Goal: Task Accomplishment & Management: Use online tool/utility

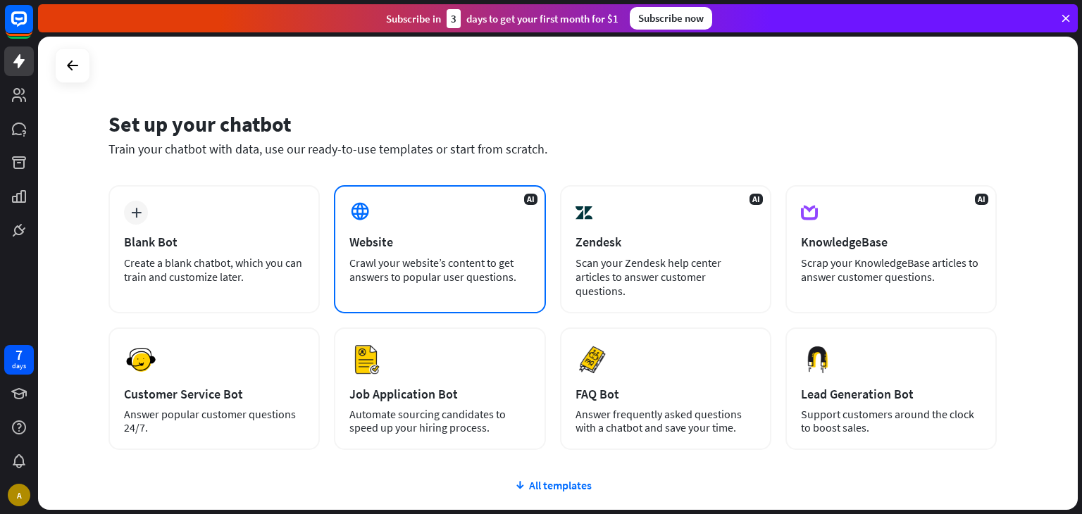
click at [469, 234] on div "Website" at bounding box center [439, 242] width 180 height 16
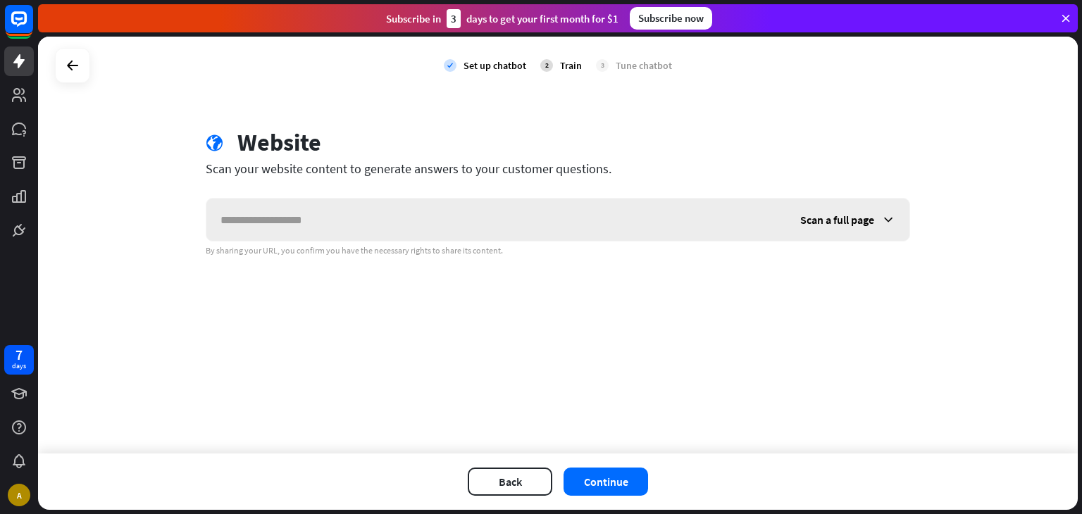
click at [472, 225] on input "text" at bounding box center [495, 220] width 579 height 42
click at [513, 229] on input "text" at bounding box center [495, 220] width 579 height 42
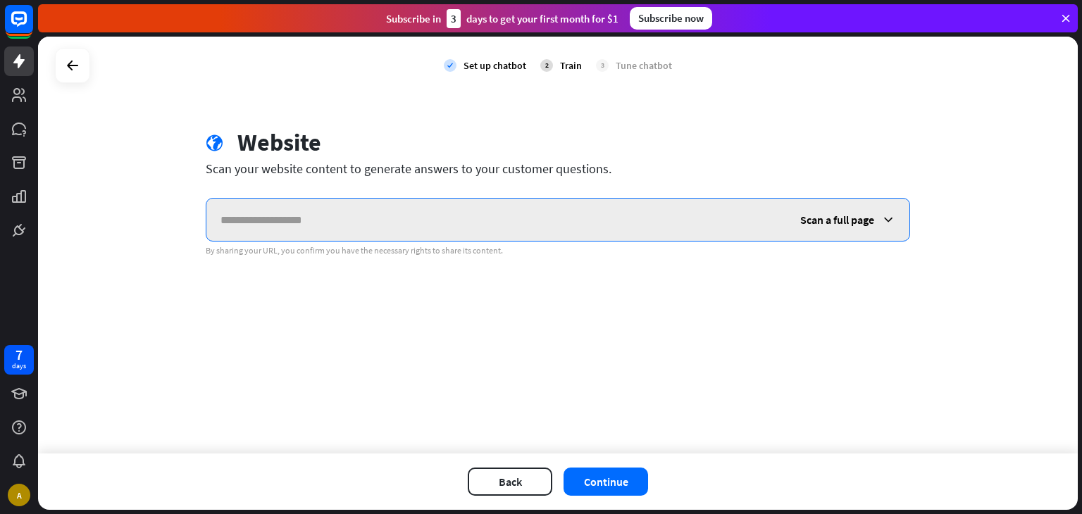
click at [525, 203] on input "text" at bounding box center [495, 220] width 579 height 42
paste input "**********"
type input "**********"
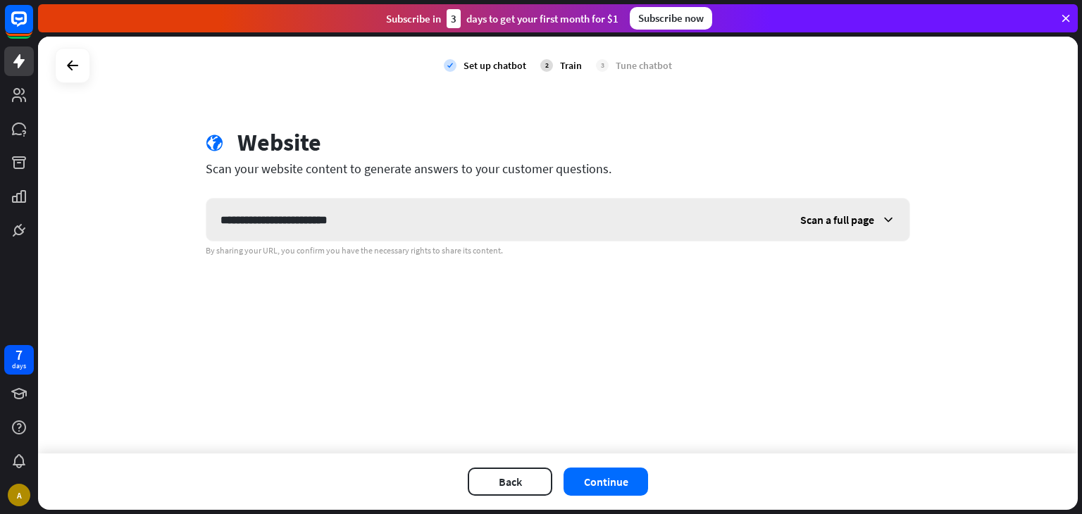
click at [862, 222] on span "Scan a full page" at bounding box center [837, 220] width 74 height 14
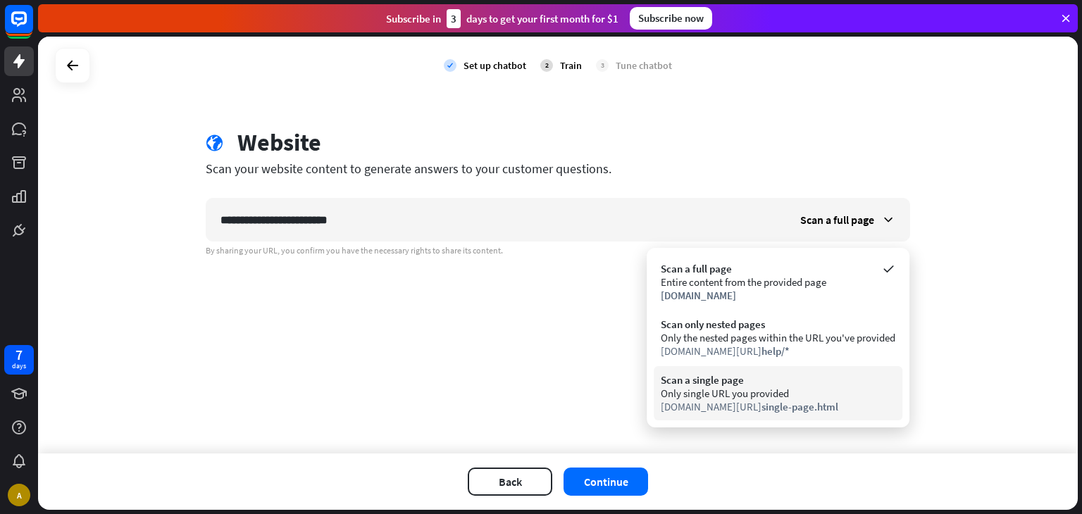
click at [741, 378] on div "Scan a single page" at bounding box center [777, 379] width 234 height 13
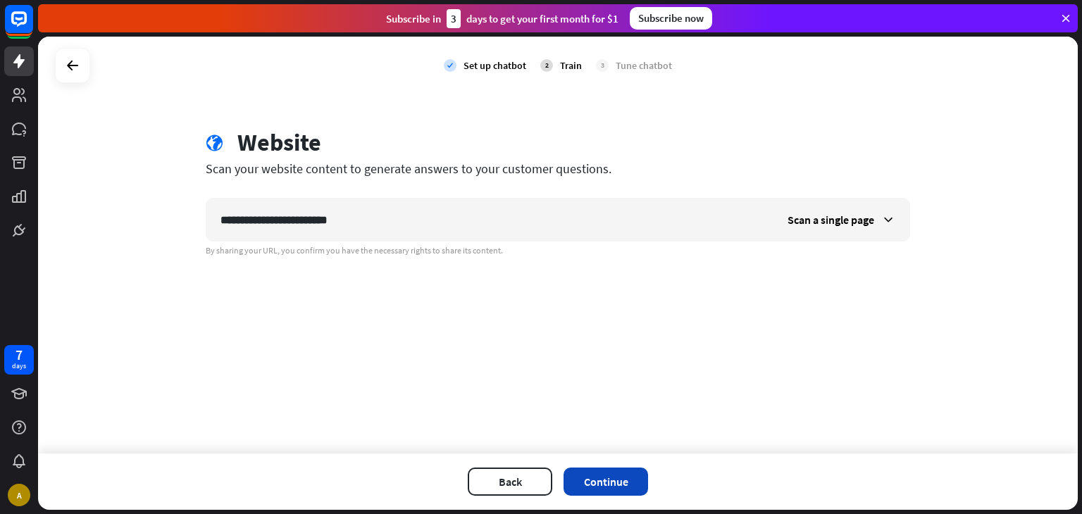
click at [600, 480] on button "Continue" at bounding box center [605, 482] width 84 height 28
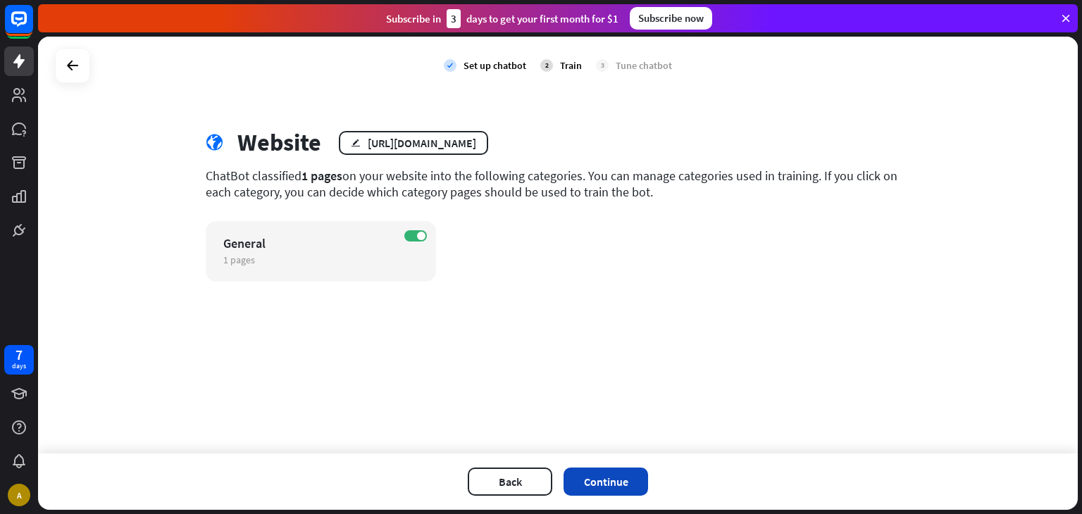
click at [600, 475] on button "Continue" at bounding box center [605, 482] width 84 height 28
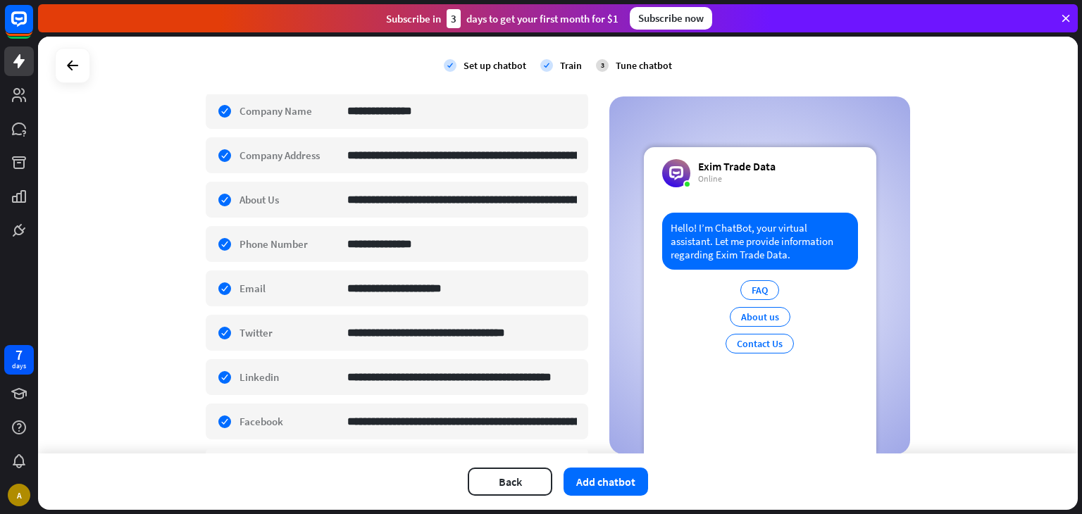
scroll to position [282, 0]
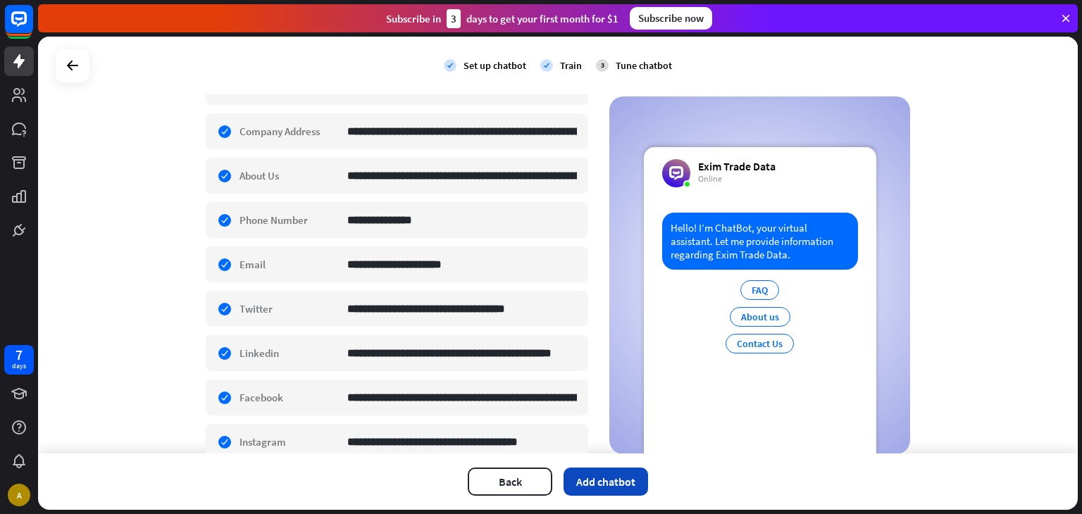
click at [616, 475] on button "Add chatbot" at bounding box center [605, 482] width 84 height 28
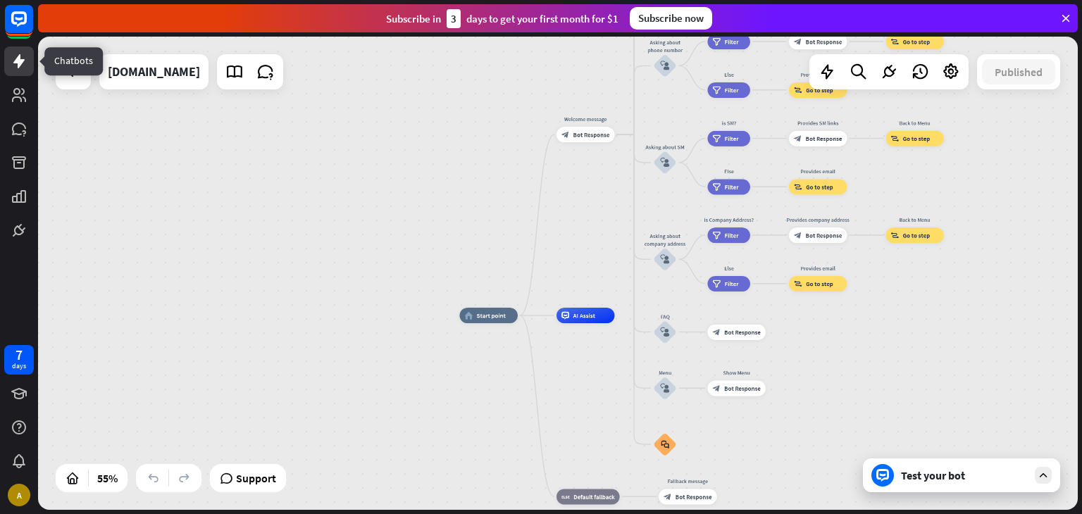
click at [18, 54] on icon at bounding box center [19, 61] width 17 height 17
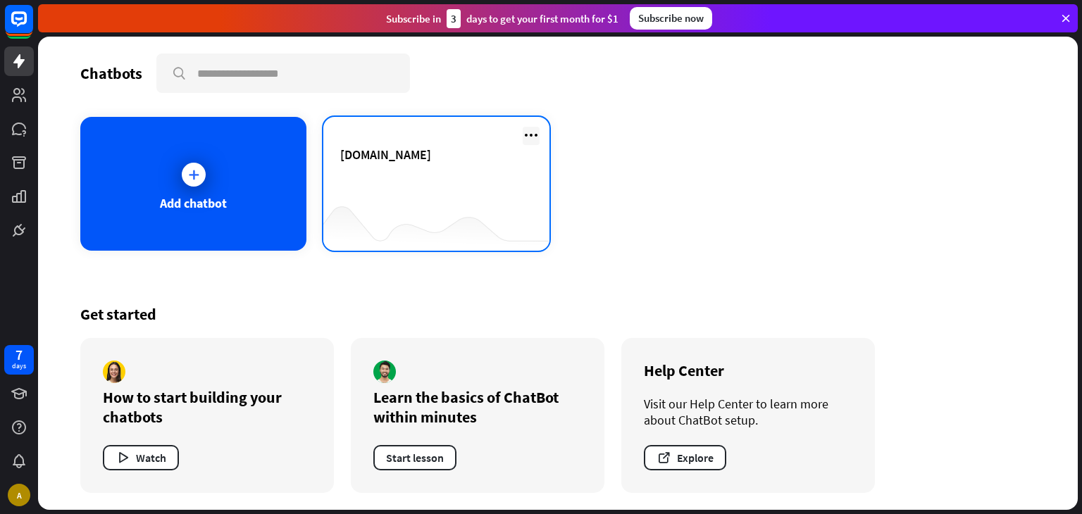
click at [525, 130] on icon at bounding box center [530, 135] width 17 height 17
click at [481, 133] on div "[DOMAIN_NAME]" at bounding box center [436, 184] width 226 height 134
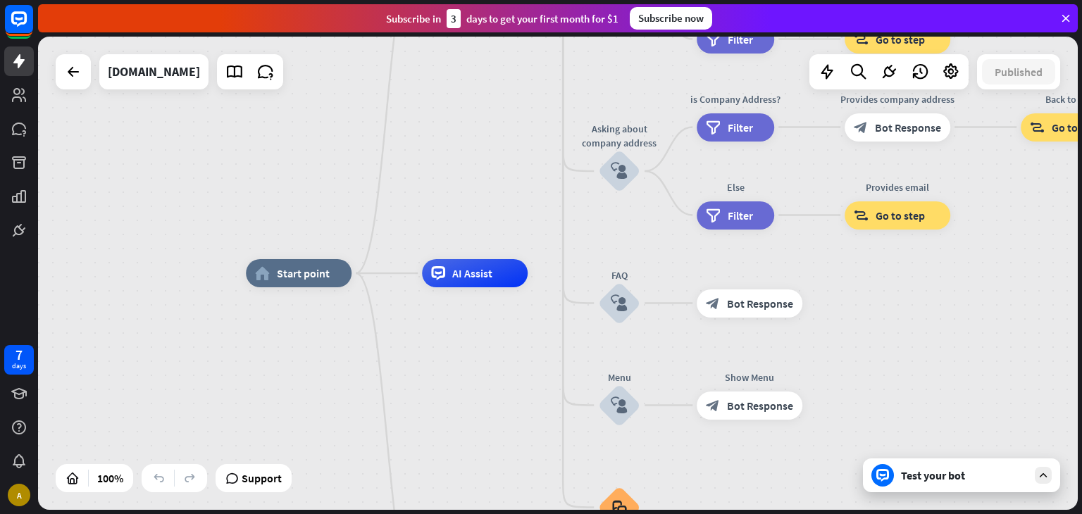
click at [967, 480] on div "Test your bot" at bounding box center [964, 475] width 127 height 14
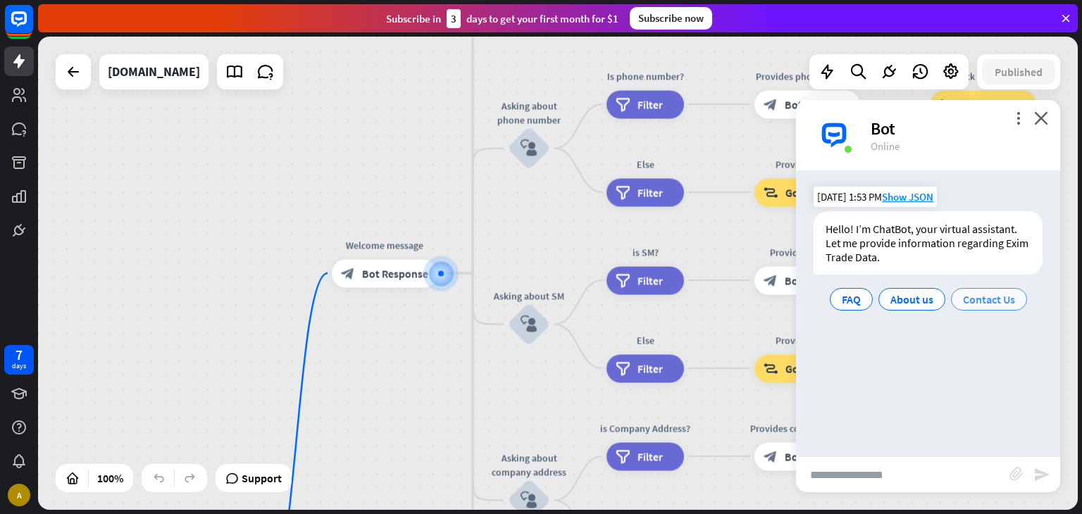
click at [967, 296] on span "Contact Us" at bounding box center [989, 299] width 52 height 14
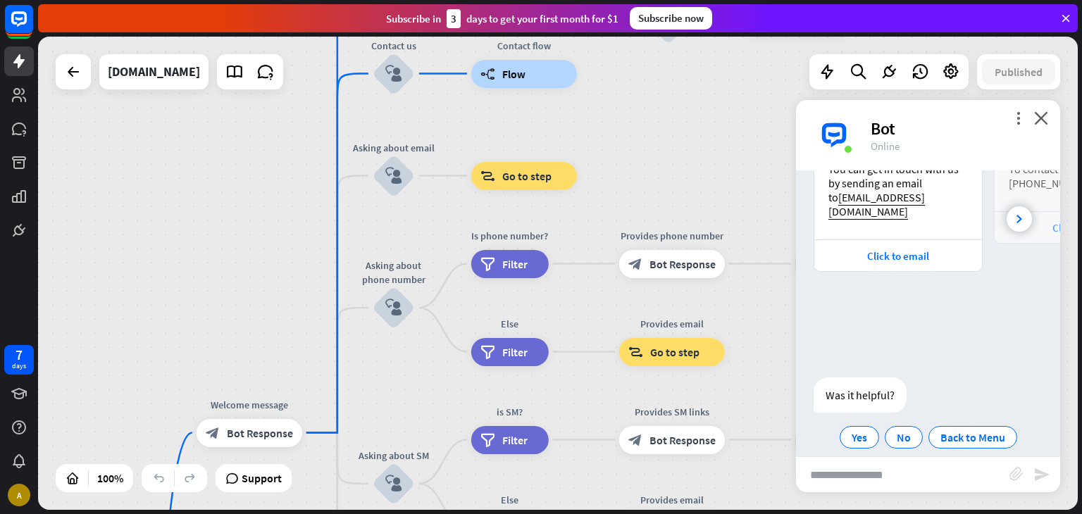
scroll to position [277, 0]
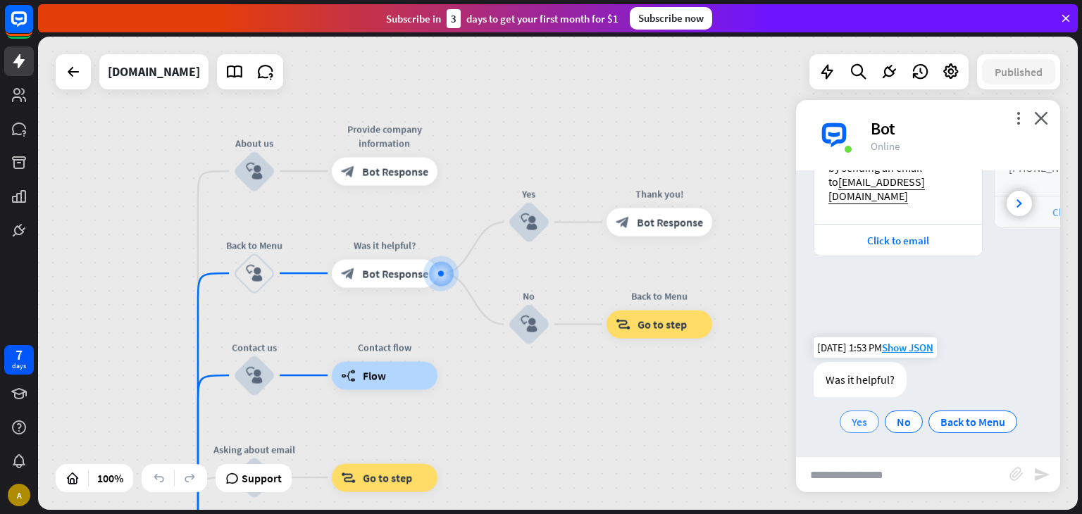
click at [858, 425] on span "Yes" at bounding box center [858, 422] width 15 height 14
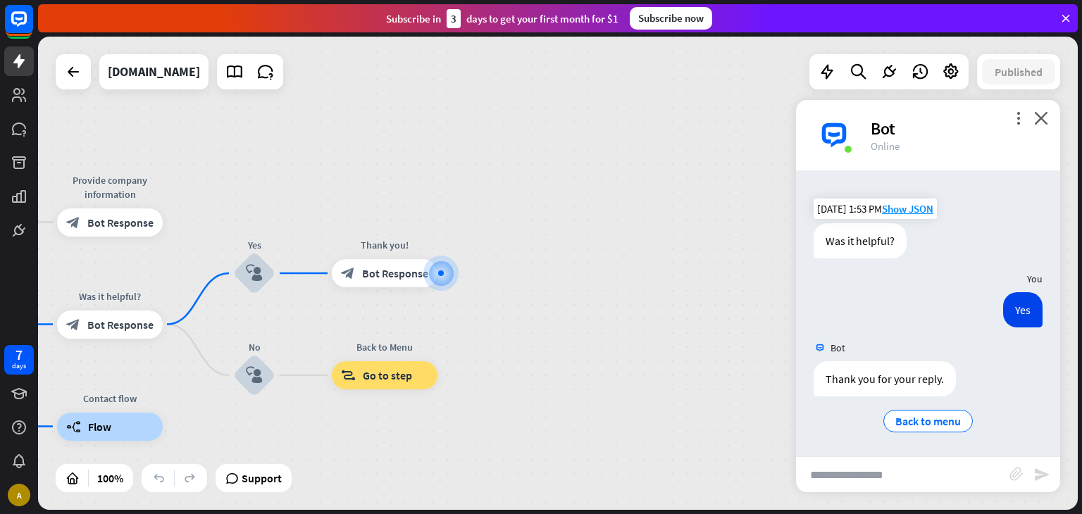
scroll to position [415, 0]
click at [1016, 119] on icon "more_vert" at bounding box center [1017, 117] width 13 height 13
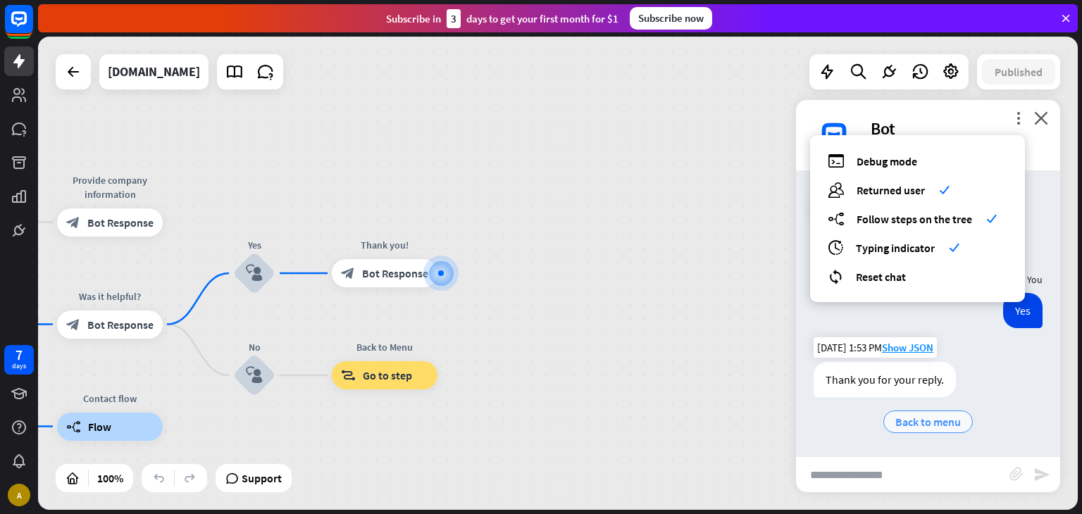
click at [924, 432] on div "Back to menu" at bounding box center [927, 421] width 89 height 23
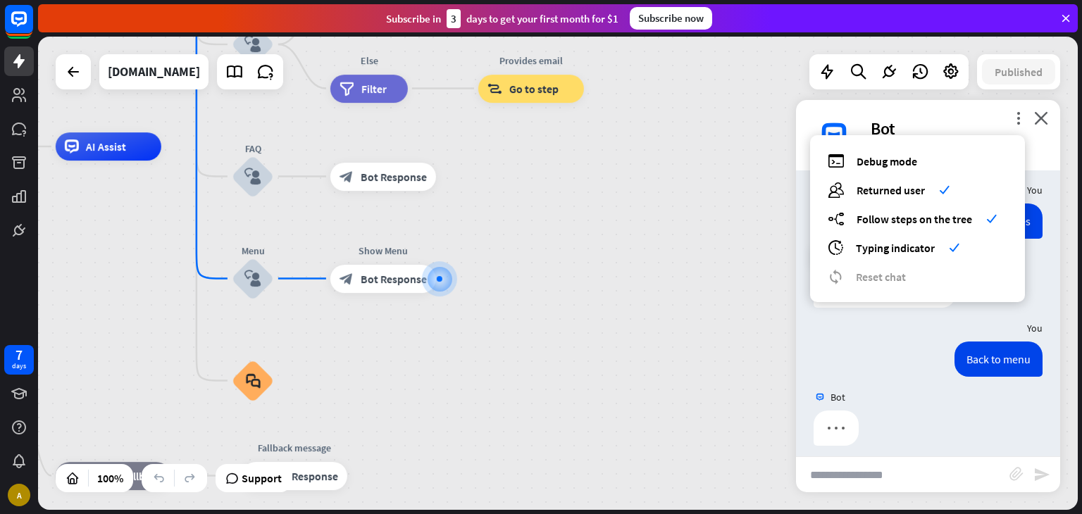
scroll to position [515, 0]
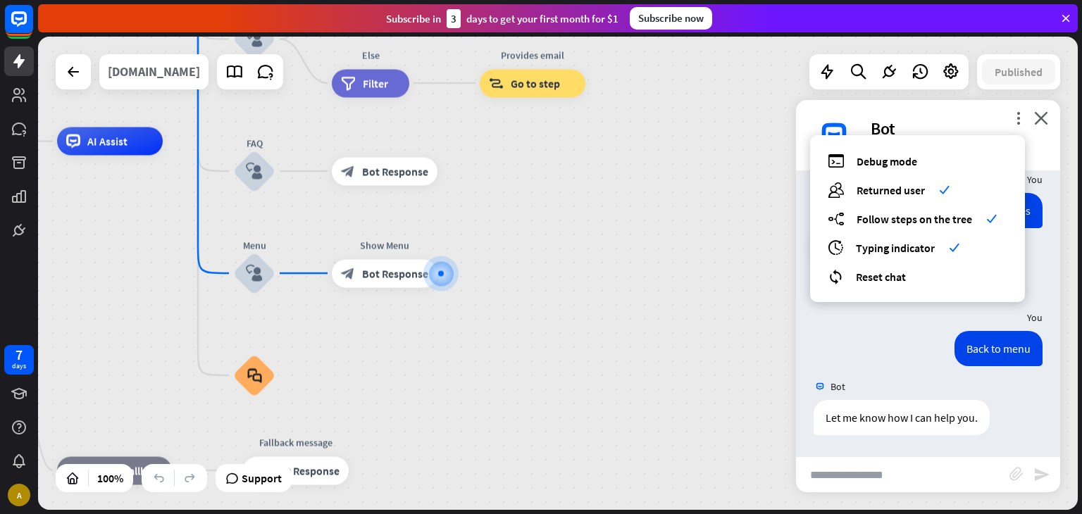
click at [186, 77] on div "[DOMAIN_NAME]" at bounding box center [154, 71] width 92 height 35
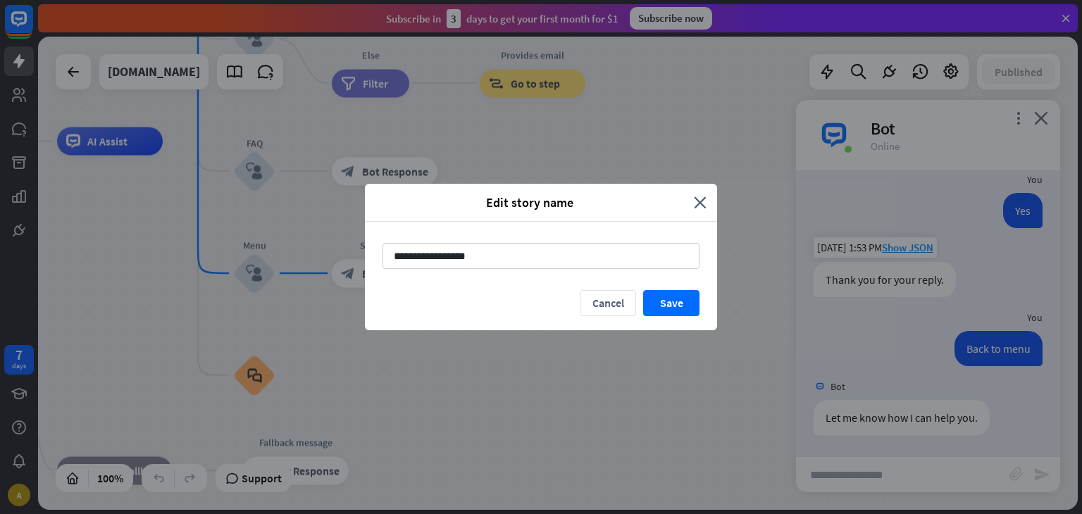
click at [693, 196] on div "Edit story name" at bounding box center [534, 202] width 318 height 16
click at [700, 197] on icon "close" at bounding box center [700, 202] width 13 height 16
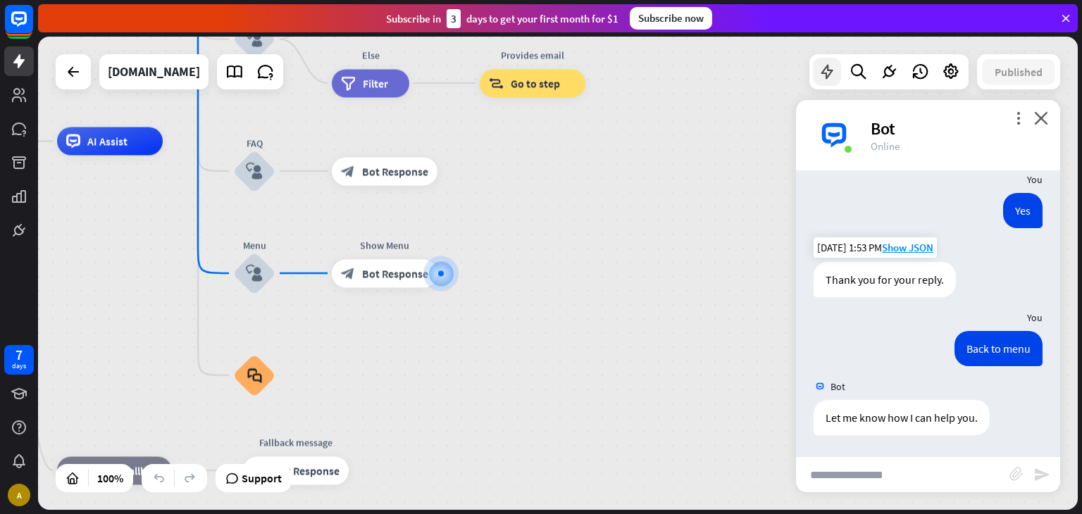
click at [824, 75] on icon at bounding box center [826, 72] width 18 height 18
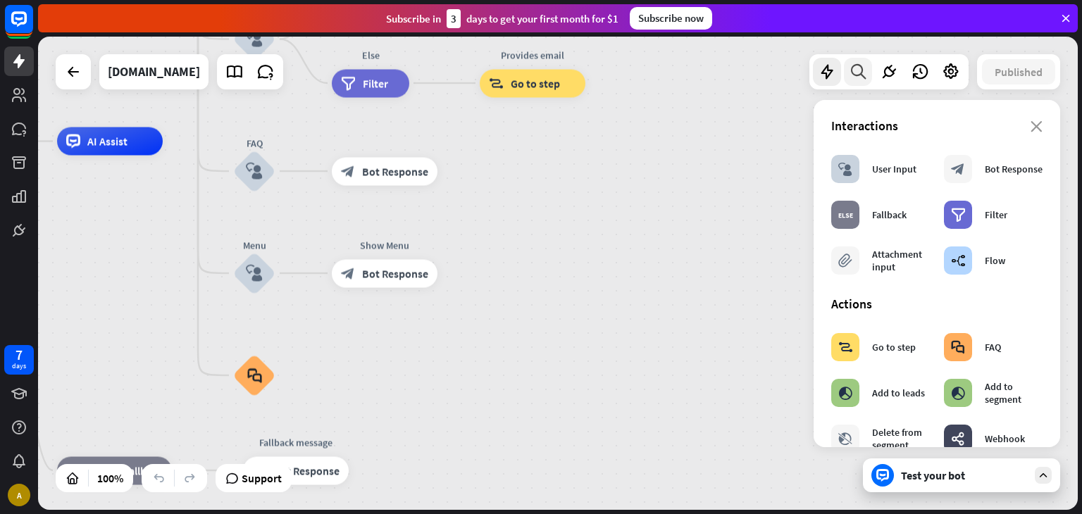
click at [860, 75] on icon at bounding box center [857, 72] width 19 height 18
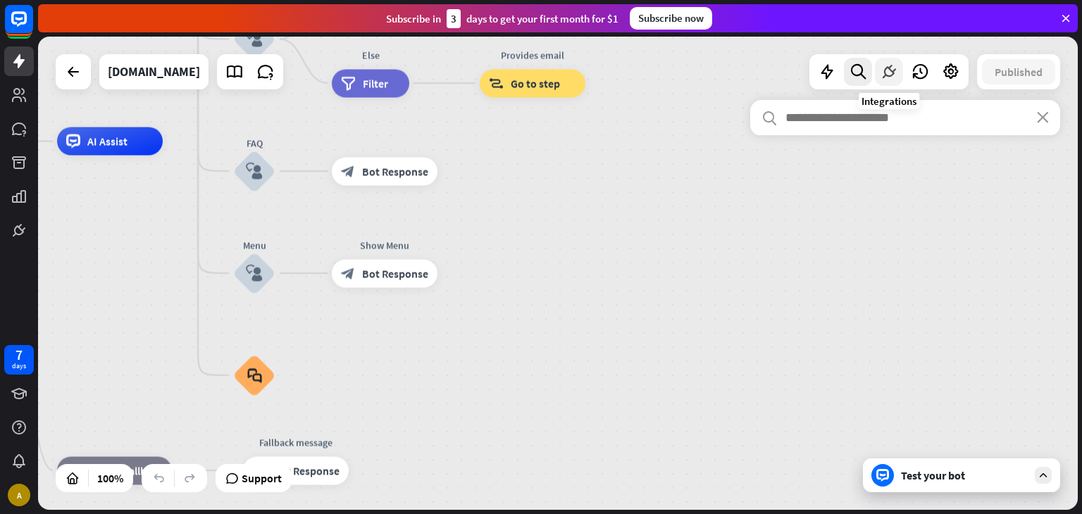
click at [877, 73] on div at bounding box center [889, 72] width 28 height 28
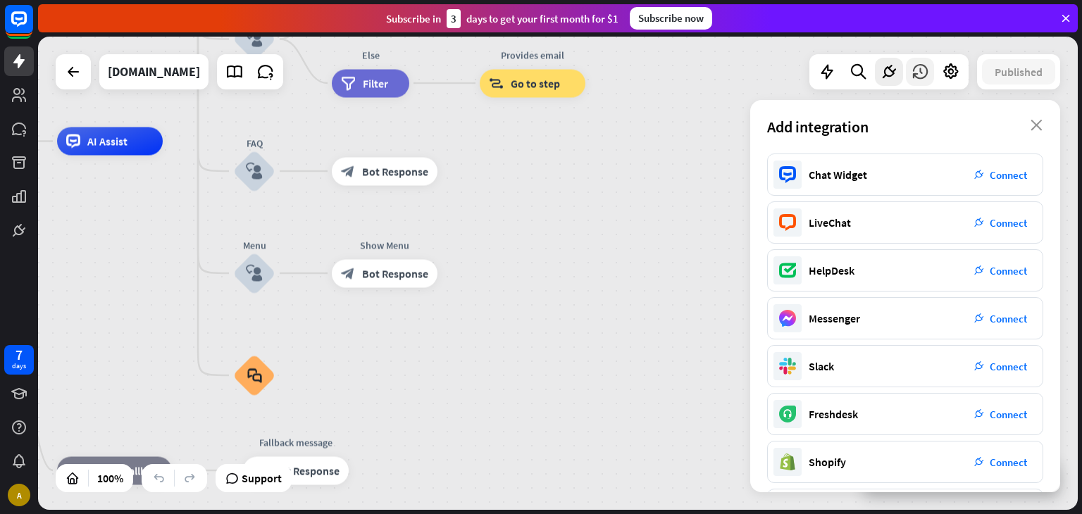
click at [908, 70] on div at bounding box center [919, 72] width 28 height 28
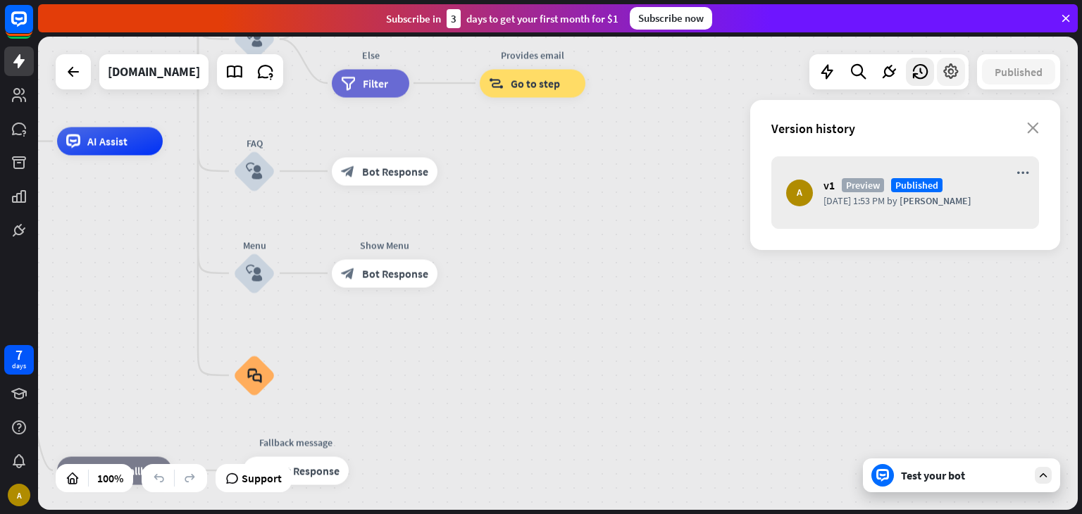
click at [950, 69] on icon at bounding box center [950, 72] width 18 height 18
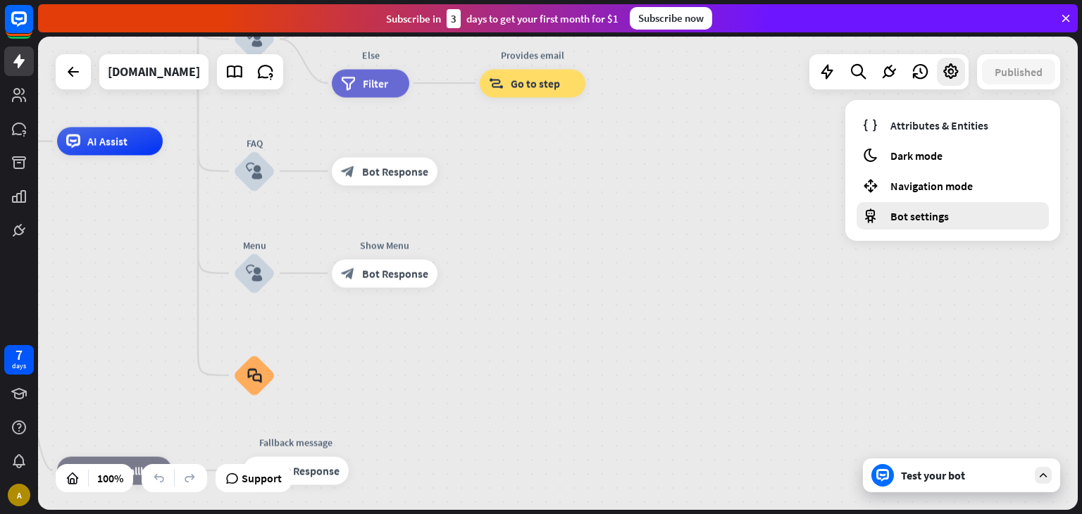
click at [939, 206] on div "Bot settings" at bounding box center [952, 215] width 192 height 27
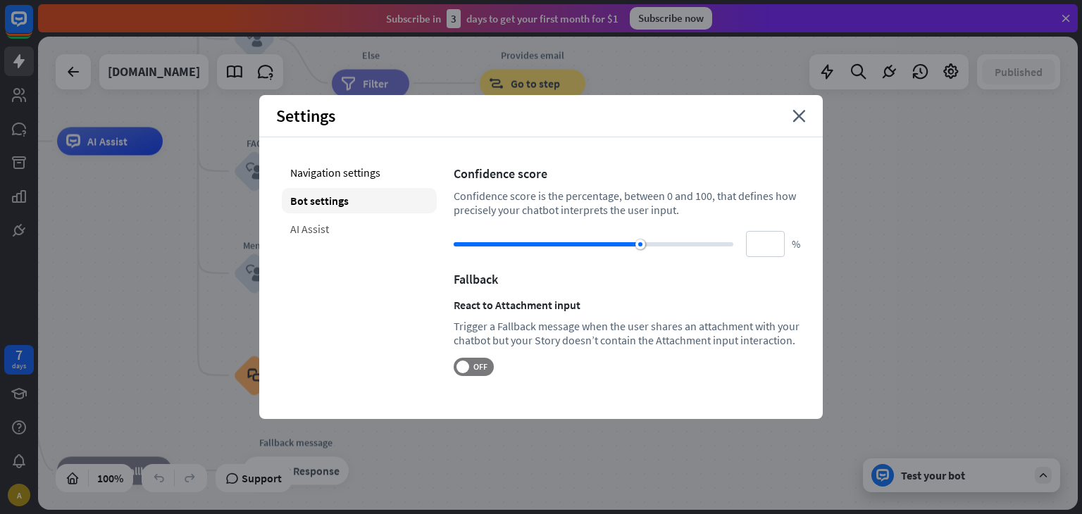
click at [339, 222] on div "AI Assist" at bounding box center [359, 228] width 155 height 25
type input "**"
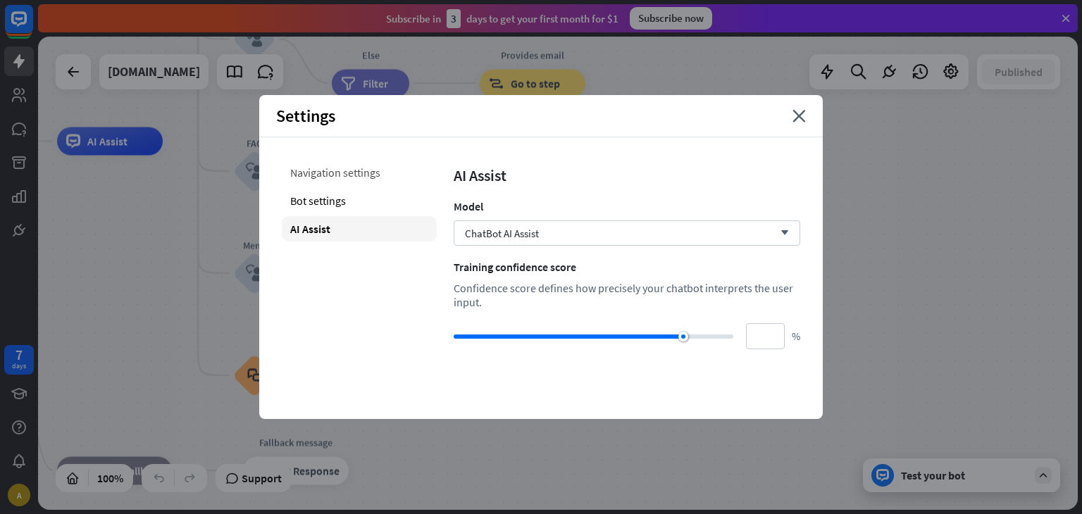
click at [341, 182] on div "Navigation settings" at bounding box center [359, 172] width 155 height 25
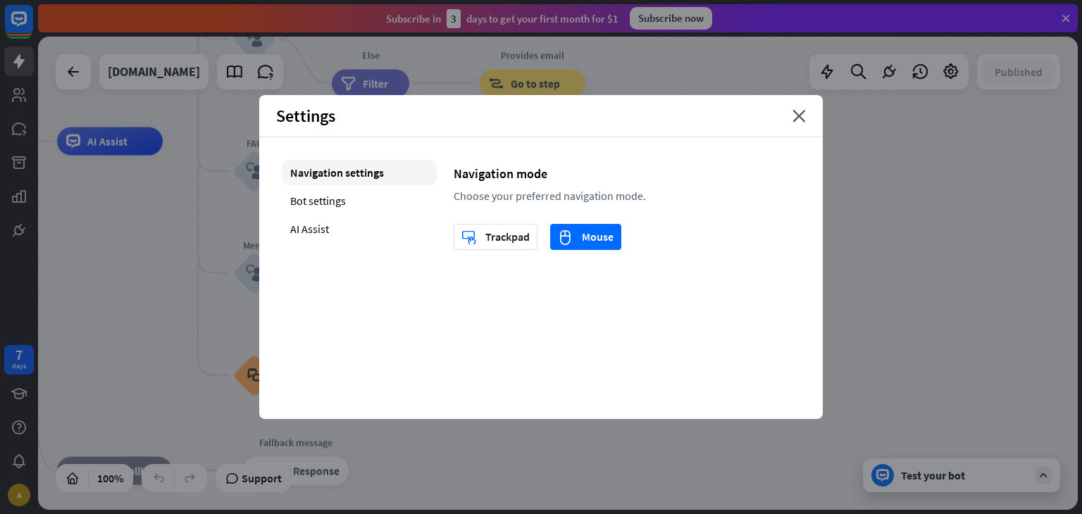
click at [806, 116] on div "Settings close" at bounding box center [540, 116] width 563 height 42
click at [803, 119] on icon "close" at bounding box center [798, 116] width 13 height 13
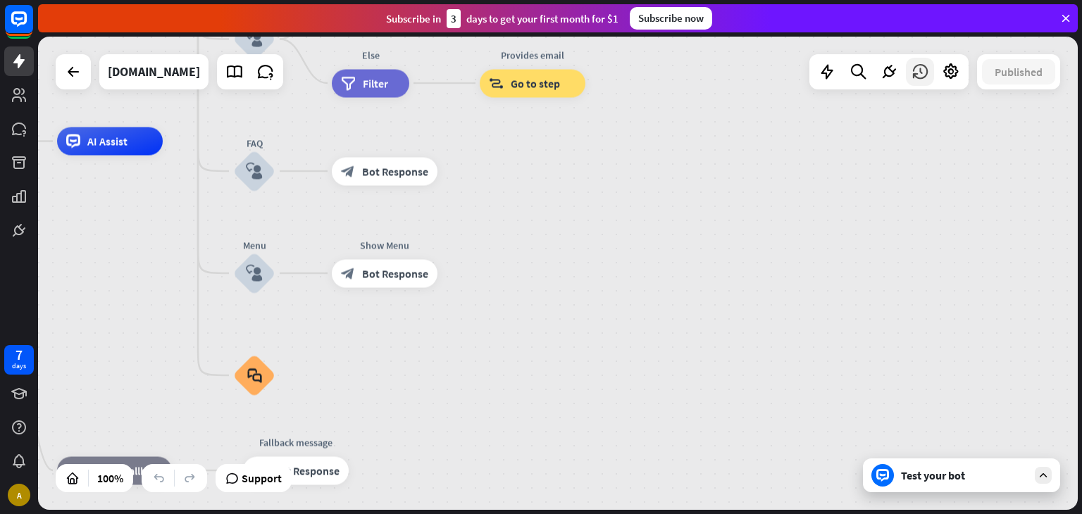
click at [923, 80] on icon at bounding box center [919, 72] width 18 height 18
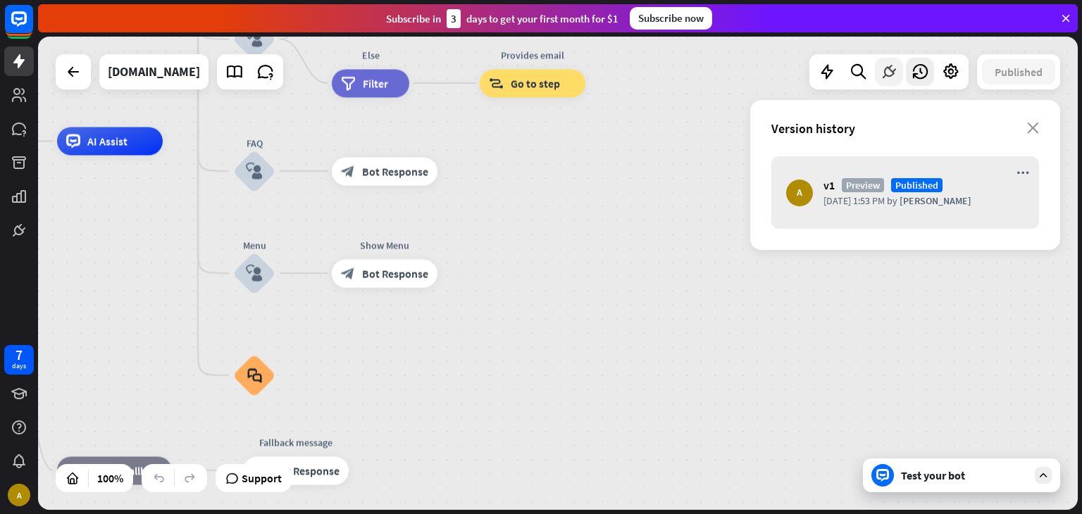
click at [884, 73] on icon at bounding box center [888, 72] width 18 height 18
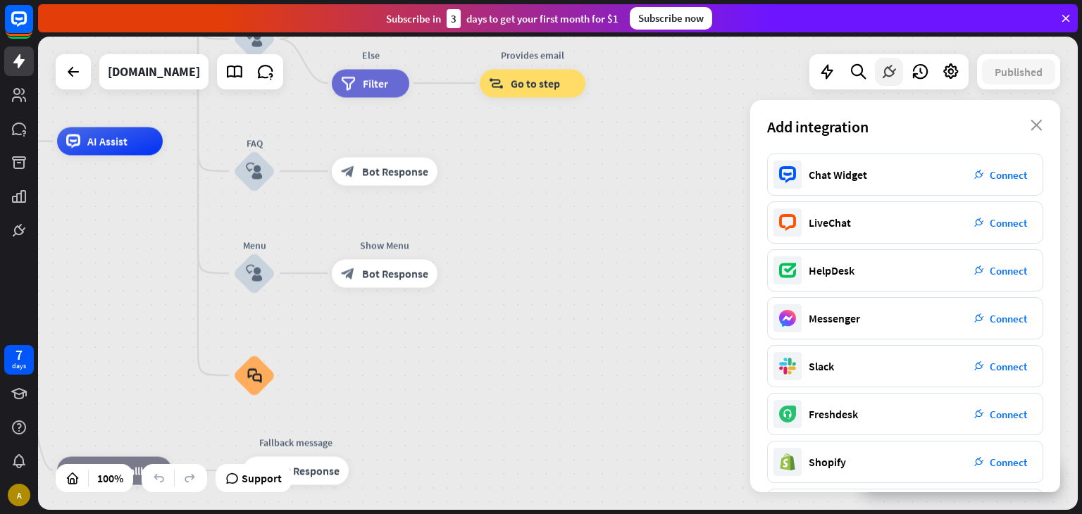
click at [884, 73] on icon at bounding box center [888, 72] width 18 height 18
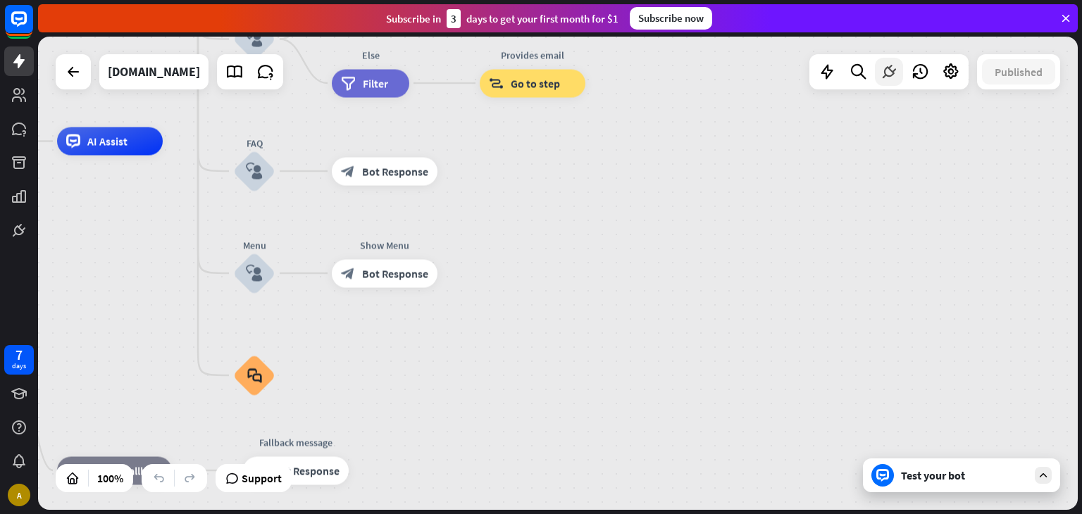
click at [884, 73] on icon at bounding box center [888, 72] width 18 height 18
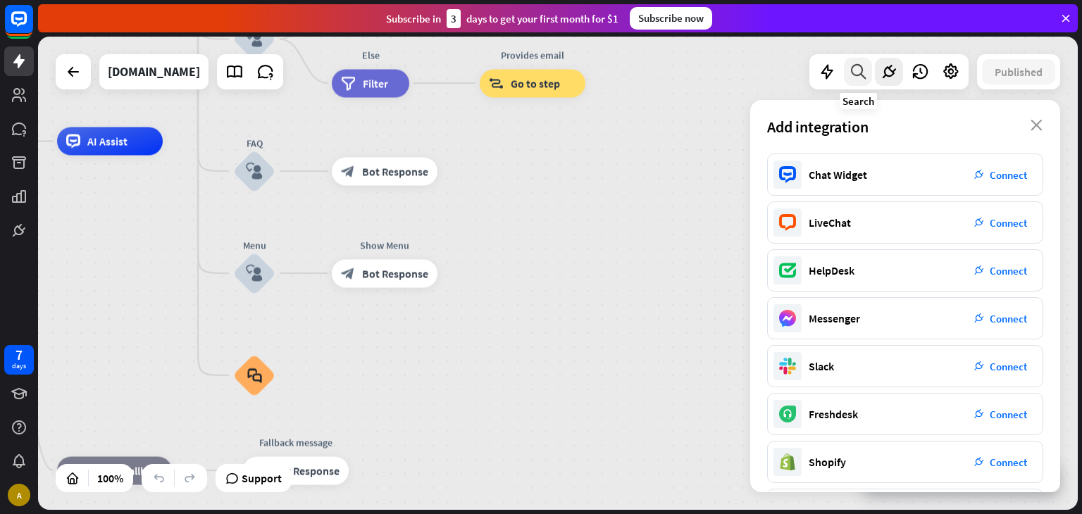
click at [855, 74] on icon at bounding box center [857, 72] width 19 height 18
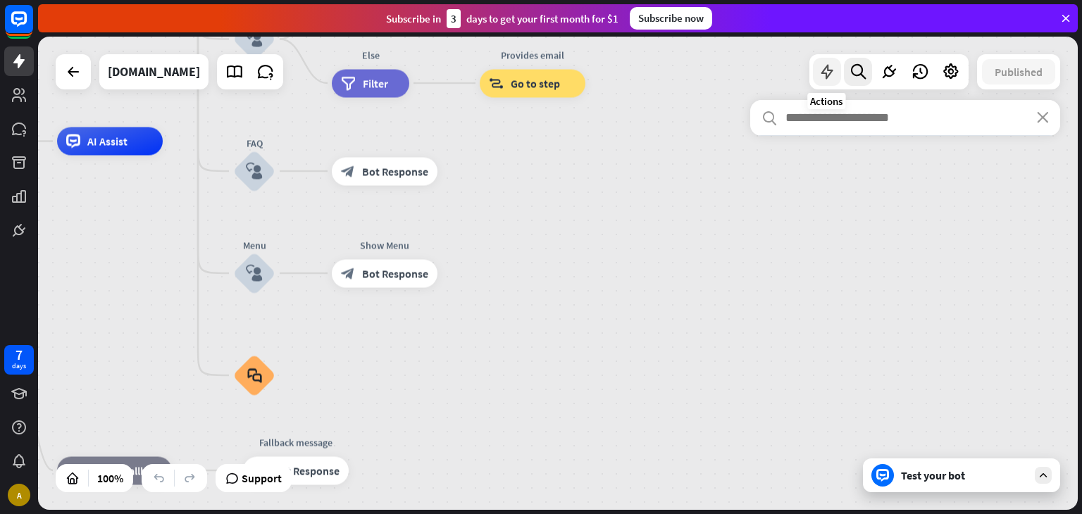
click at [831, 71] on icon at bounding box center [826, 72] width 18 height 18
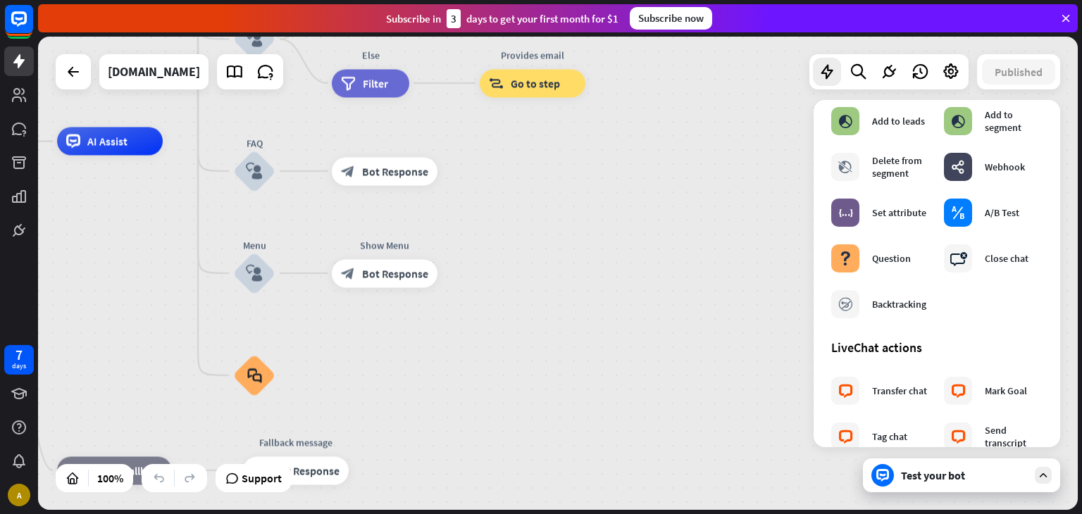
scroll to position [282, 0]
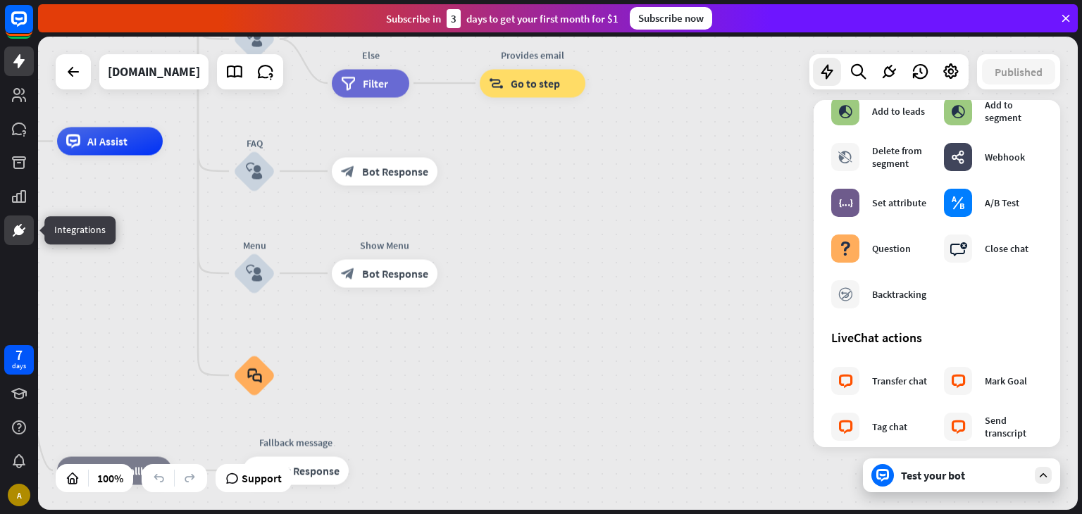
click at [17, 235] on icon at bounding box center [19, 230] width 17 height 17
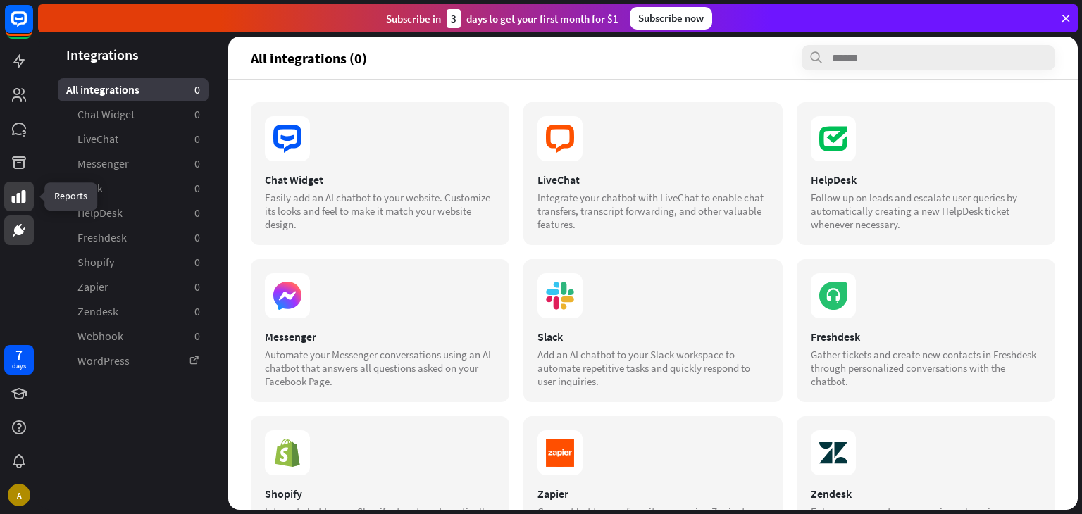
click at [14, 201] on icon at bounding box center [19, 196] width 14 height 13
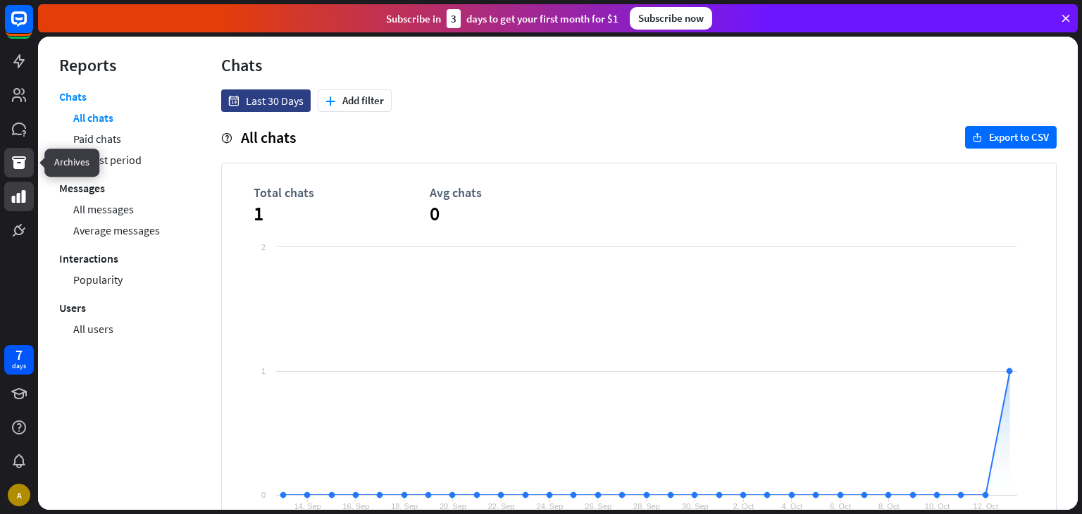
click at [13, 163] on icon at bounding box center [19, 162] width 17 height 17
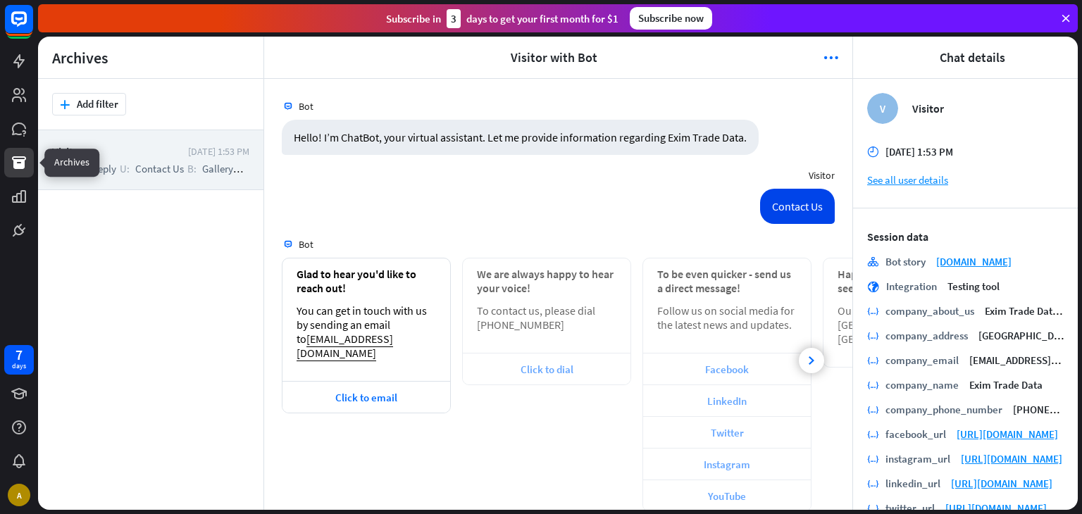
scroll to position [341, 0]
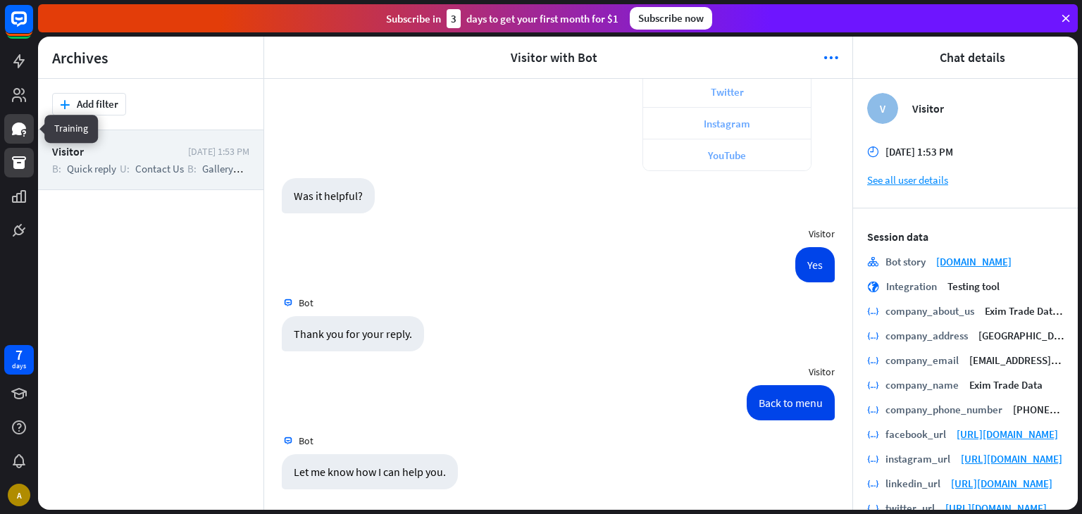
click at [14, 125] on icon at bounding box center [19, 129] width 14 height 13
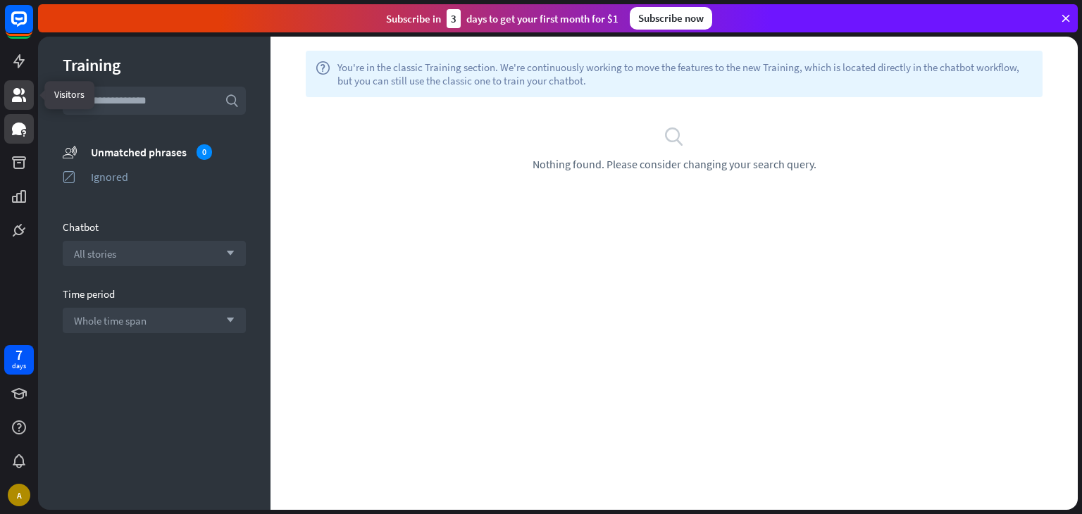
click at [17, 97] on icon at bounding box center [19, 95] width 14 height 14
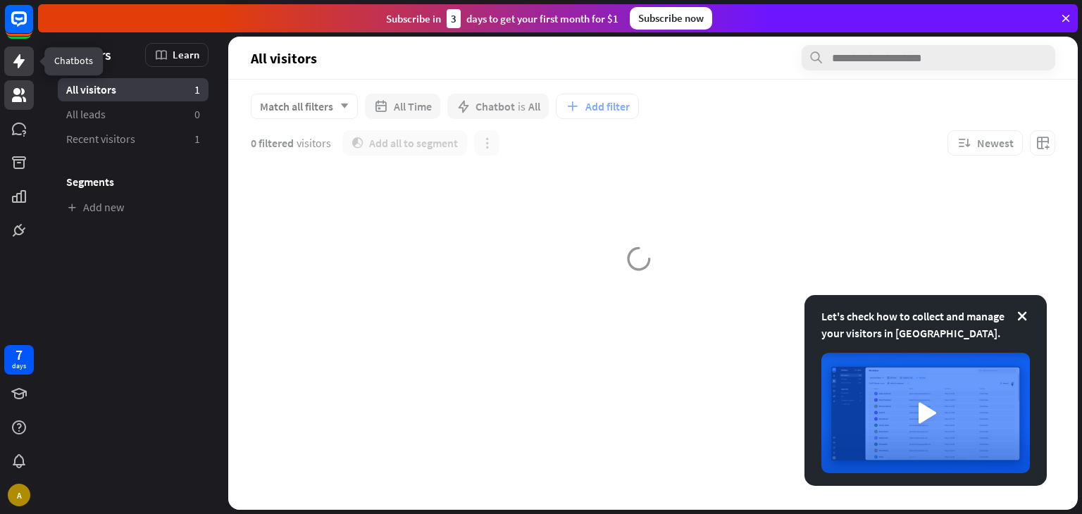
click at [13, 75] on link at bounding box center [19, 61] width 30 height 30
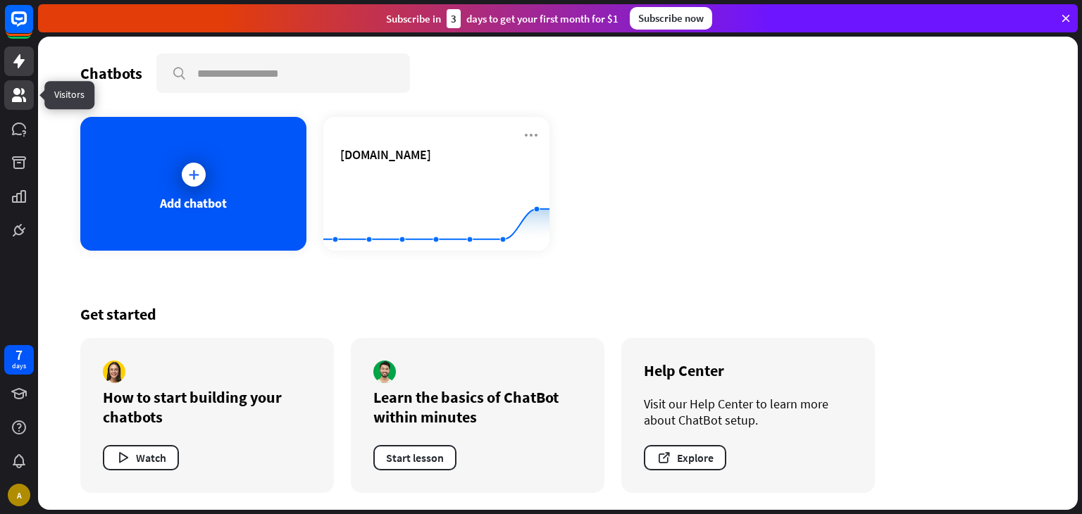
click at [11, 105] on link at bounding box center [19, 95] width 30 height 30
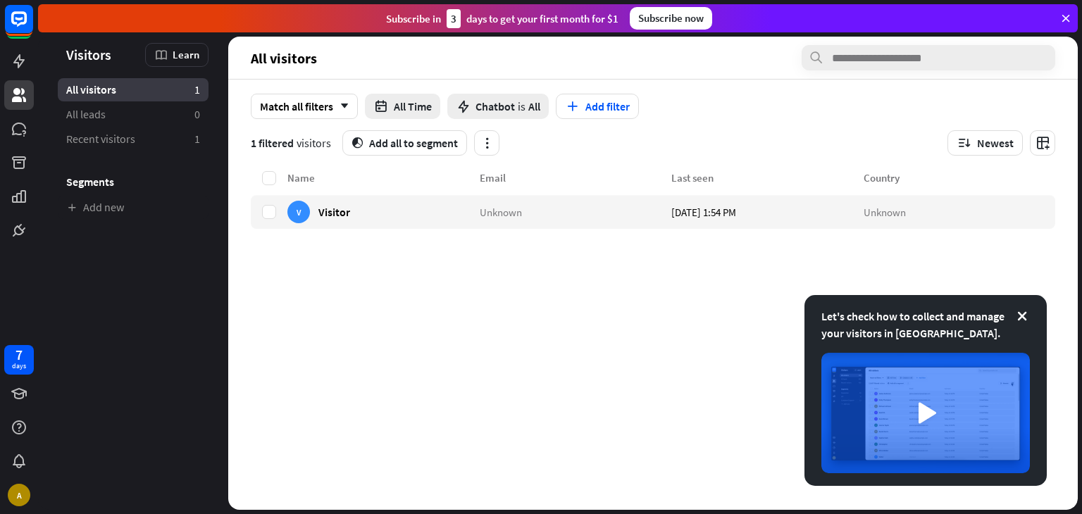
click at [10, 77] on div at bounding box center [19, 122] width 38 height 245
click at [14, 65] on icon at bounding box center [19, 61] width 17 height 17
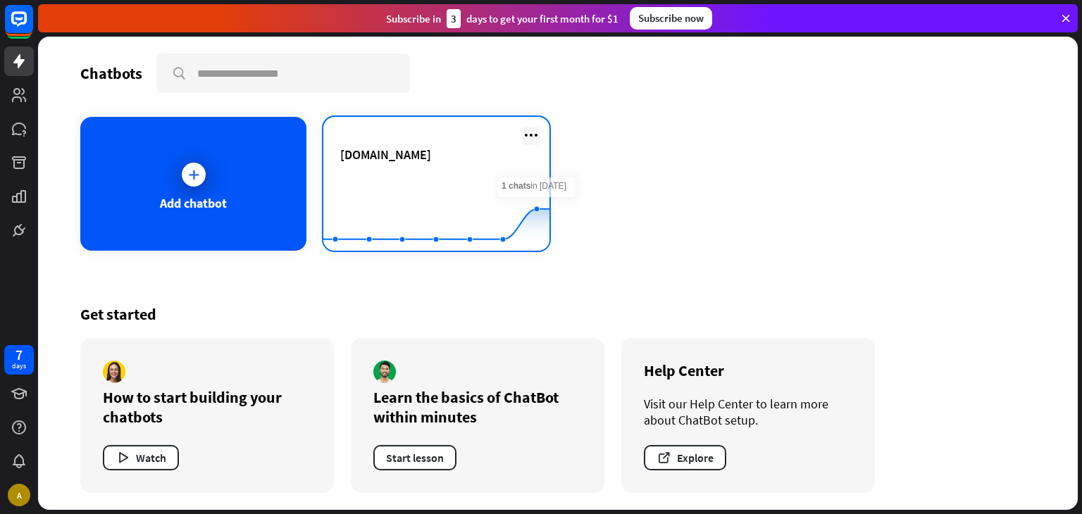
click at [527, 133] on icon at bounding box center [530, 135] width 17 height 17
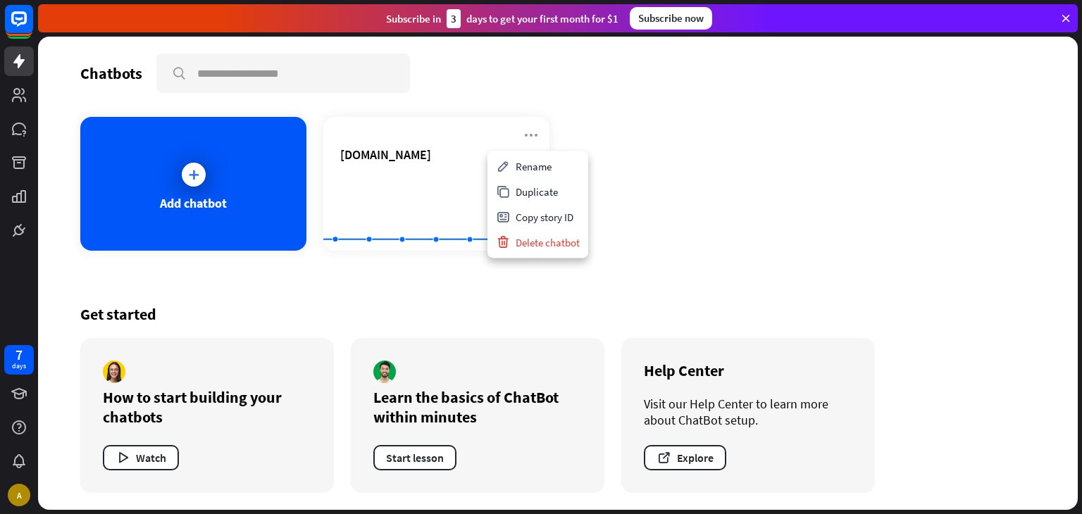
click at [724, 175] on div "Add chatbot [DOMAIN_NAME] Created with Highcharts 10.1.0 0 1 2" at bounding box center [557, 184] width 955 height 134
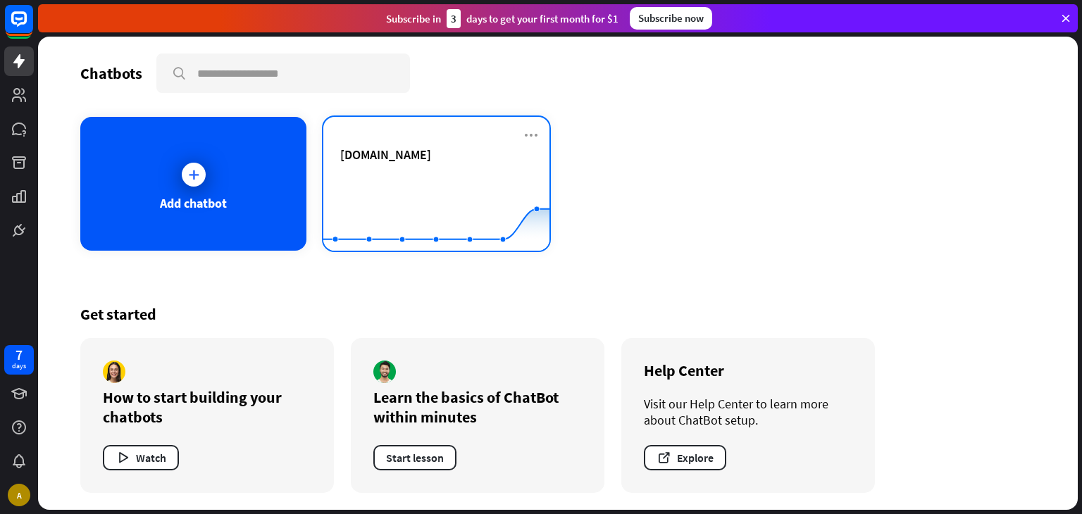
click at [499, 151] on div "[DOMAIN_NAME]" at bounding box center [436, 154] width 192 height 16
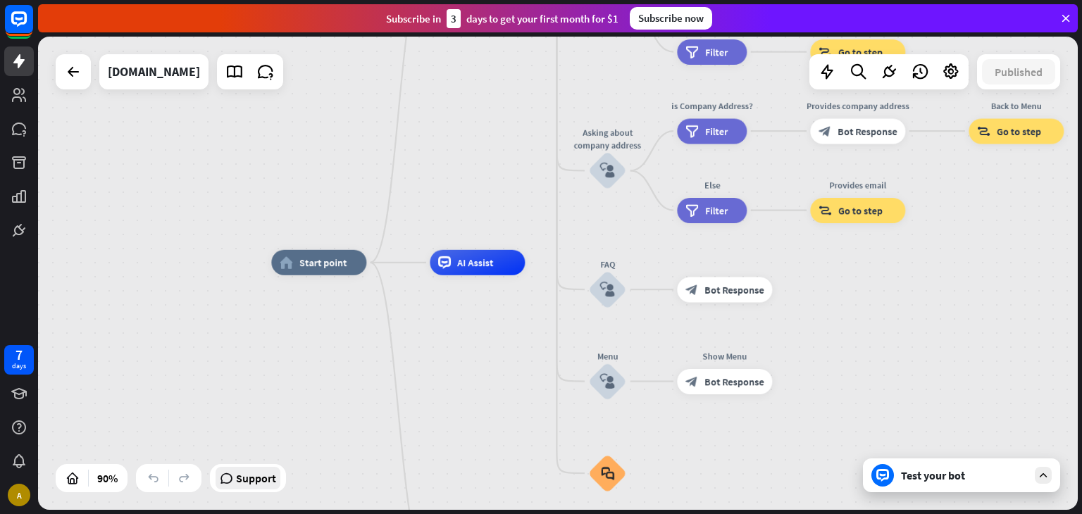
click at [270, 485] on span "Support" at bounding box center [256, 478] width 40 height 23
click at [275, 72] on icon at bounding box center [265, 72] width 18 height 18
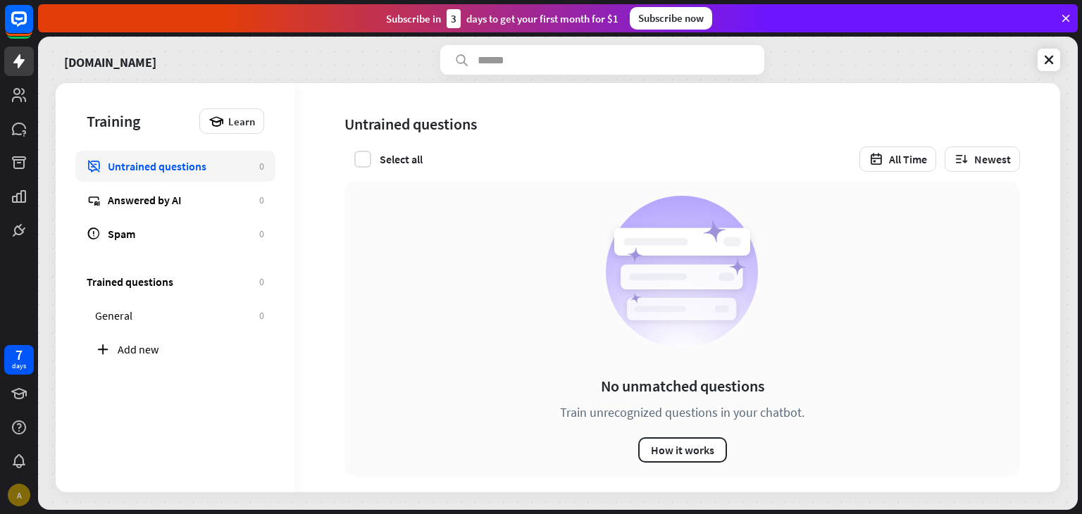
click at [19, 497] on div "A" at bounding box center [19, 495] width 23 height 23
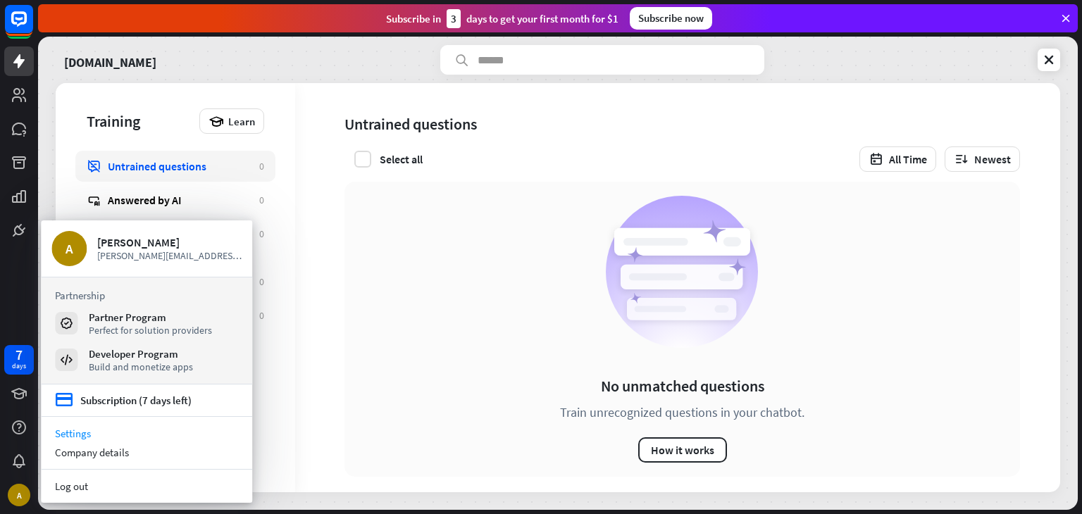
click at [75, 434] on link "Settings" at bounding box center [146, 433] width 211 height 19
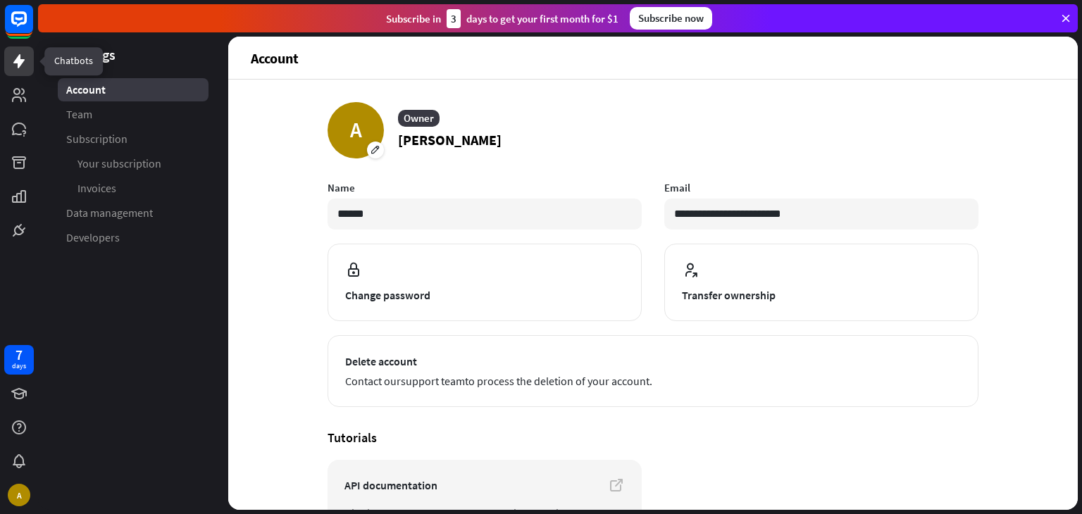
click at [21, 68] on icon at bounding box center [19, 61] width 17 height 17
